Goal: Task Accomplishment & Management: Complete application form

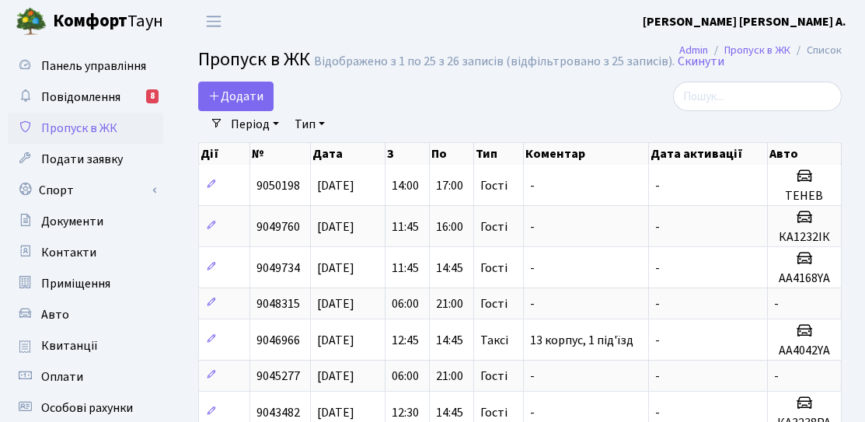
select select "25"
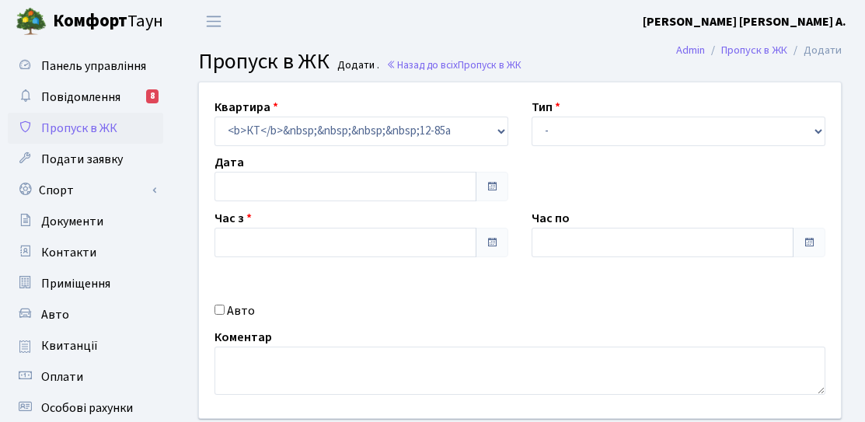
type input "[DATE]"
type input "15:15"
type input "16:15"
click at [220, 316] on div "Авто" at bounding box center [361, 311] width 317 height 19
click at [230, 311] on label "Авто" at bounding box center [241, 311] width 28 height 19
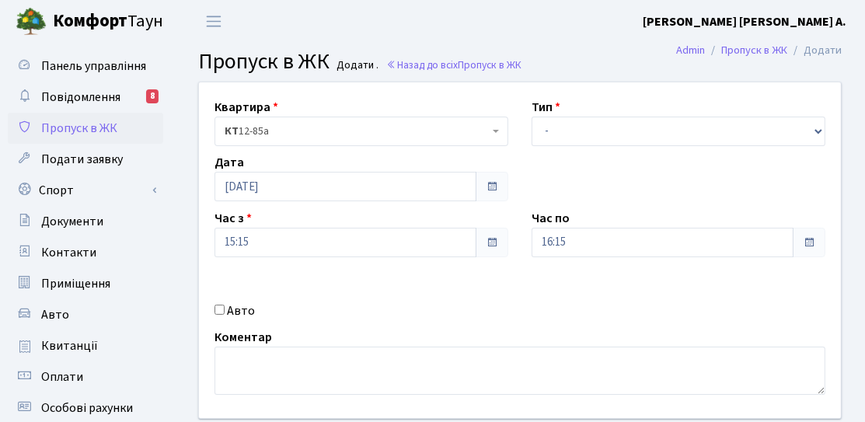
click at [225, 311] on input "Авто" at bounding box center [220, 310] width 10 height 10
checkbox input "true"
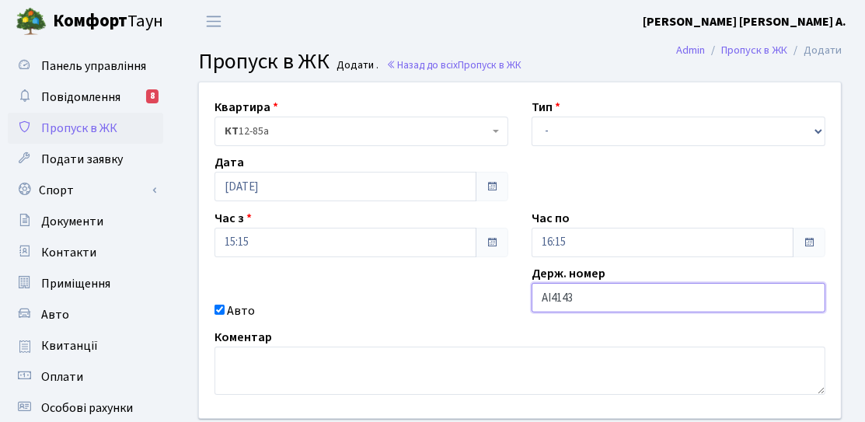
type input "АІ4143РХ"
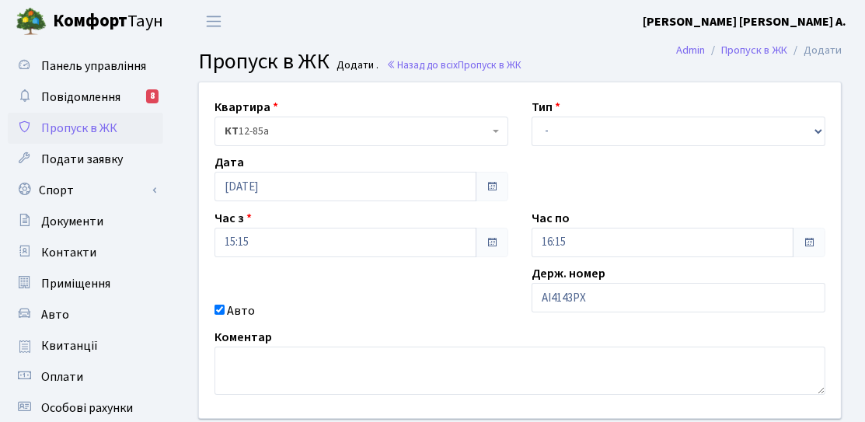
click at [596, 115] on div "Тип - Доставка Таксі Гості Сервіс" at bounding box center [678, 122] width 317 height 48
drag, startPoint x: 563, startPoint y: 126, endPoint x: 561, endPoint y: 143, distance: 17.3
click at [563, 126] on select "- Доставка Таксі Гості Сервіс" at bounding box center [679, 132] width 294 height 30
select select "3"
click at [532, 117] on select "- Доставка Таксі Гості Сервіс" at bounding box center [679, 132] width 294 height 30
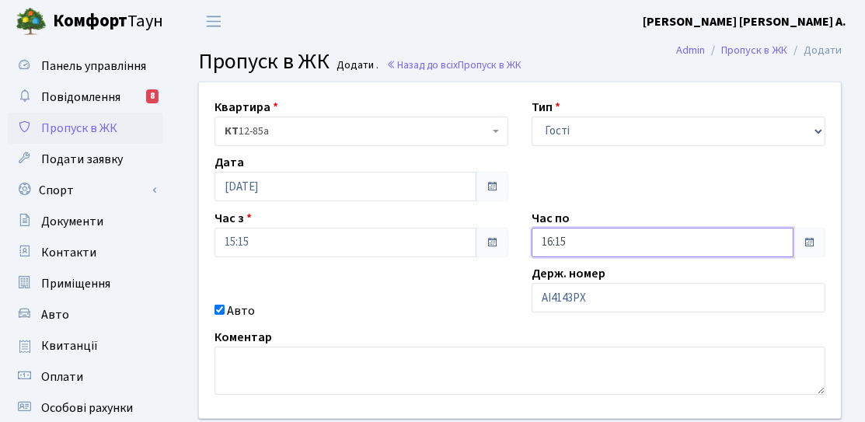
click at [581, 242] on input "16:15" at bounding box center [663, 243] width 262 height 30
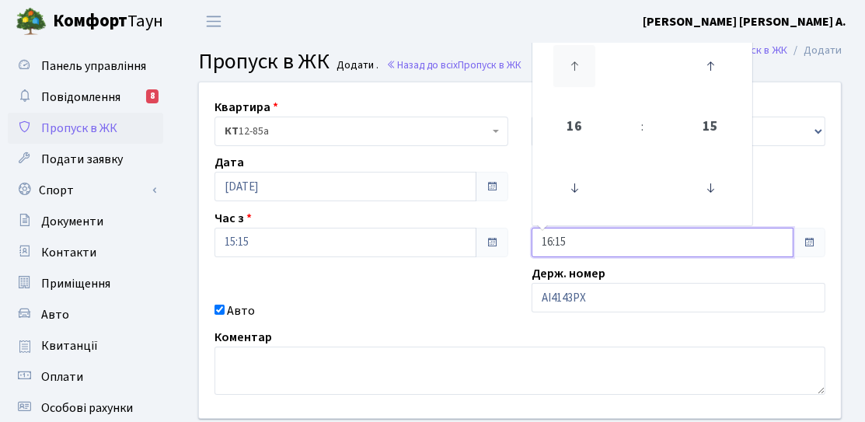
click at [573, 73] on icon at bounding box center [575, 66] width 42 height 42
click at [571, 76] on icon at bounding box center [575, 66] width 42 height 42
type input "19:15"
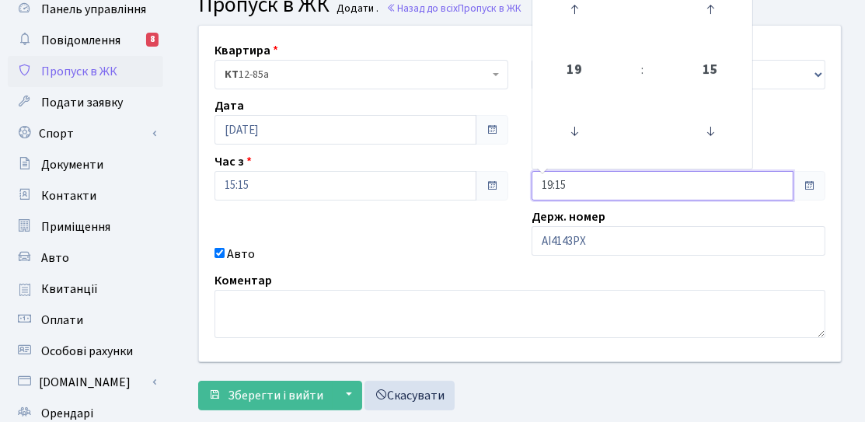
scroll to position [78, 0]
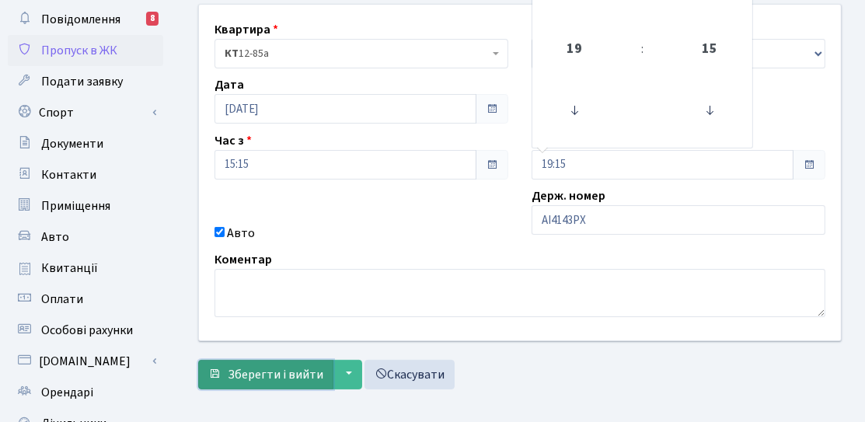
click at [305, 366] on span "Зберегти і вийти" at bounding box center [276, 374] width 96 height 17
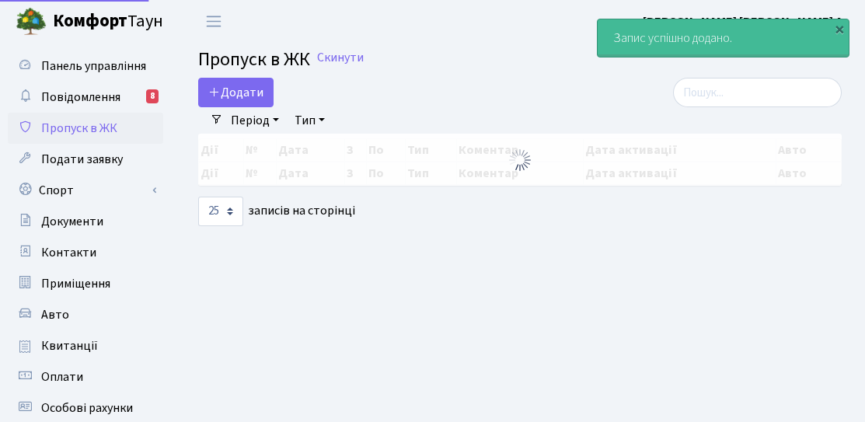
select select "25"
